Goal: Check status

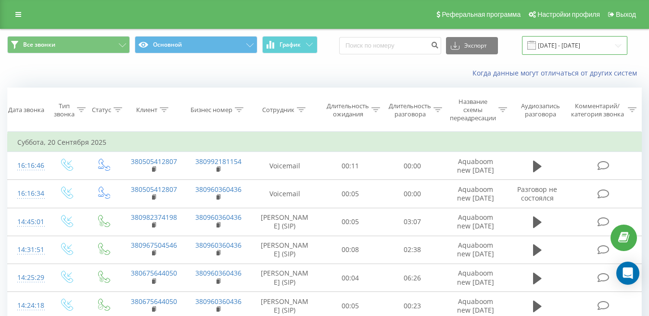
click at [581, 47] on input "[DATE] - [DATE]" at bounding box center [574, 45] width 105 height 19
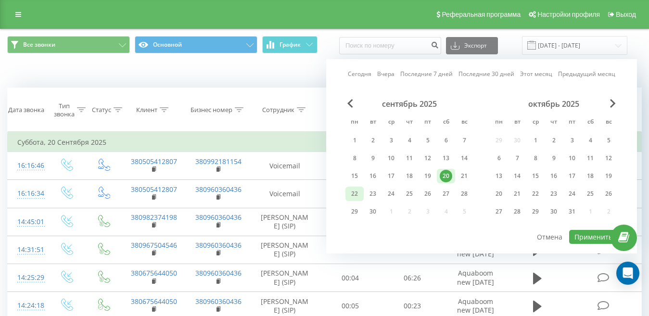
click at [354, 194] on div "22" at bounding box center [354, 194] width 13 height 13
click at [587, 239] on button "Применить" at bounding box center [593, 237] width 49 height 14
type input "22.09.2025 - 22.09.2025"
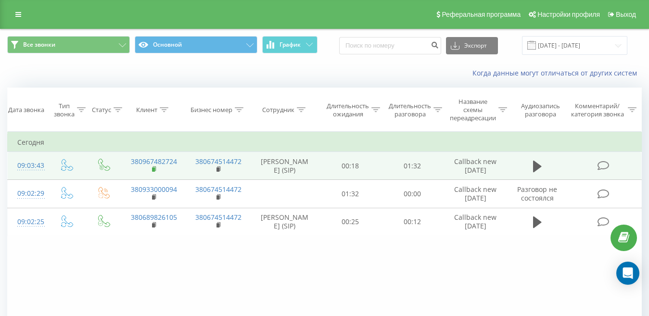
click at [155, 170] on rect at bounding box center [153, 169] width 3 height 4
